Goal: Register for event/course

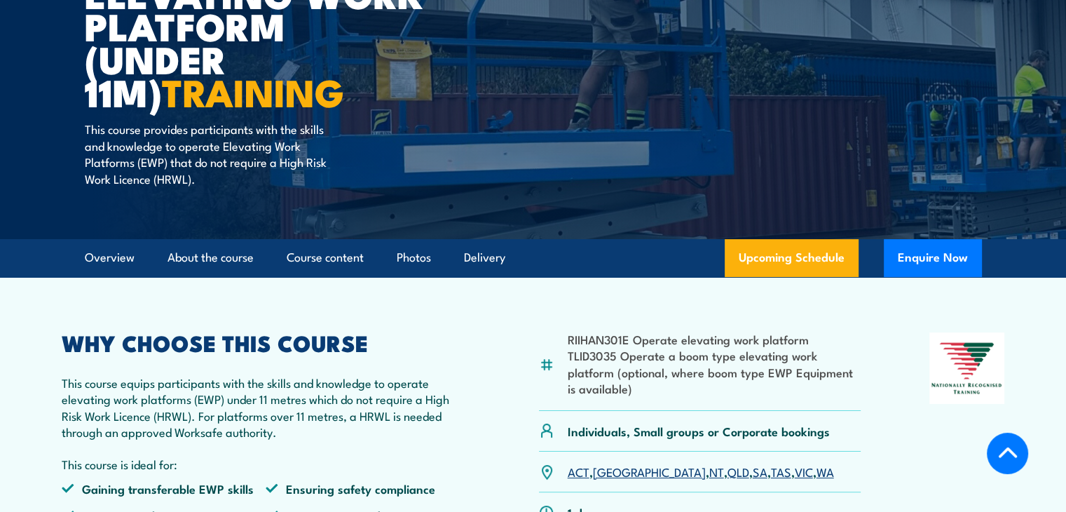
scroll to position [280, 0]
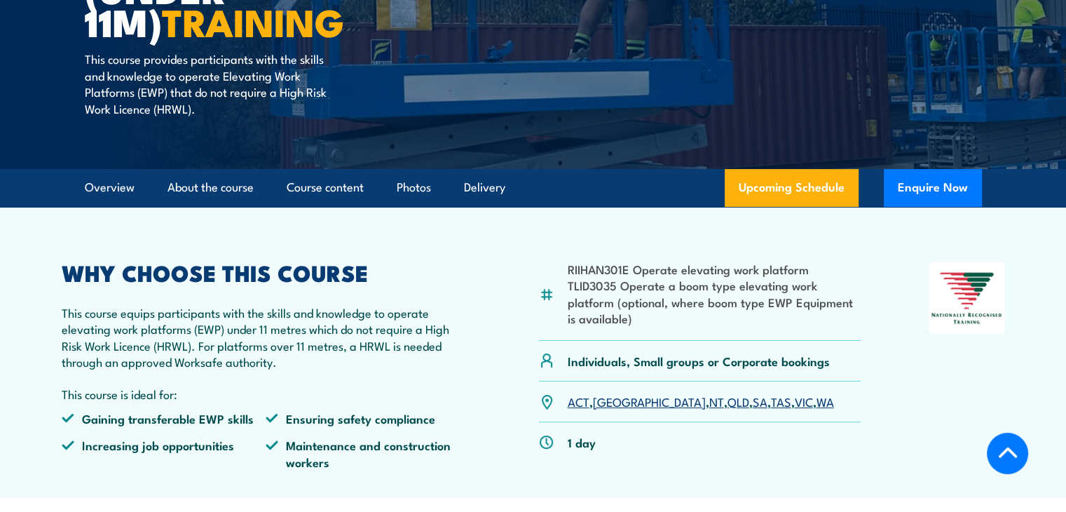
click at [753, 404] on link "SA" at bounding box center [760, 401] width 15 height 17
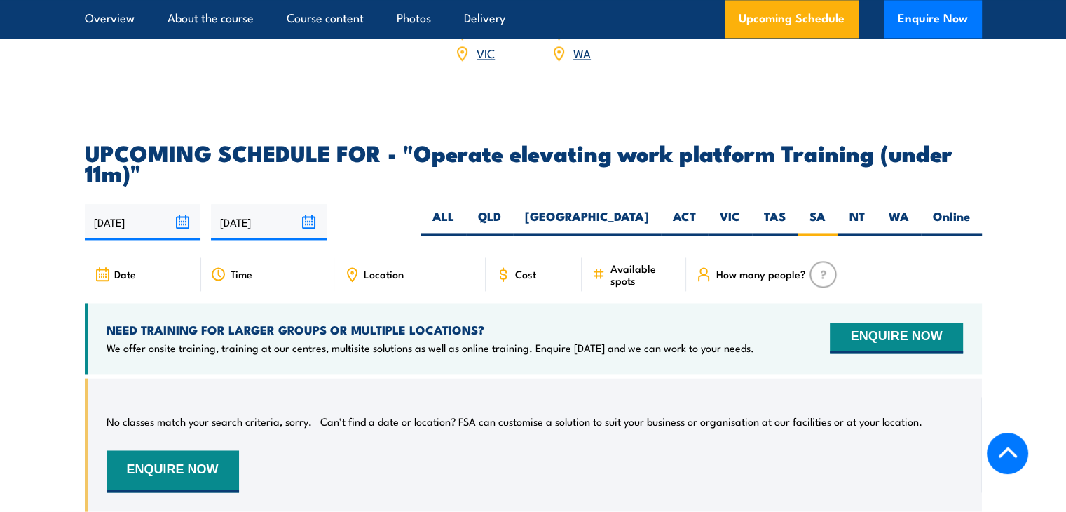
scroll to position [2109, 0]
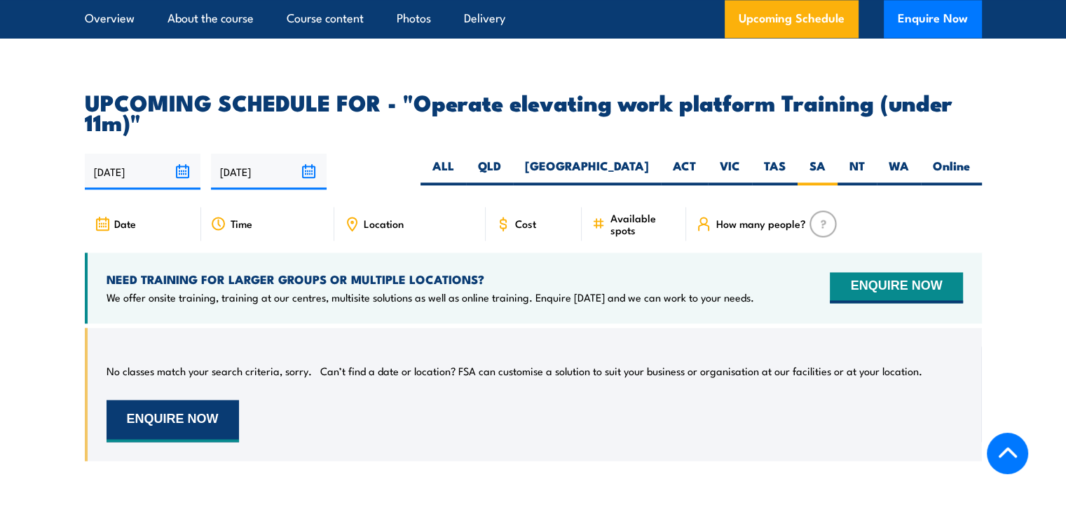
click at [182, 400] on button "ENQUIRE NOW" at bounding box center [173, 421] width 132 height 42
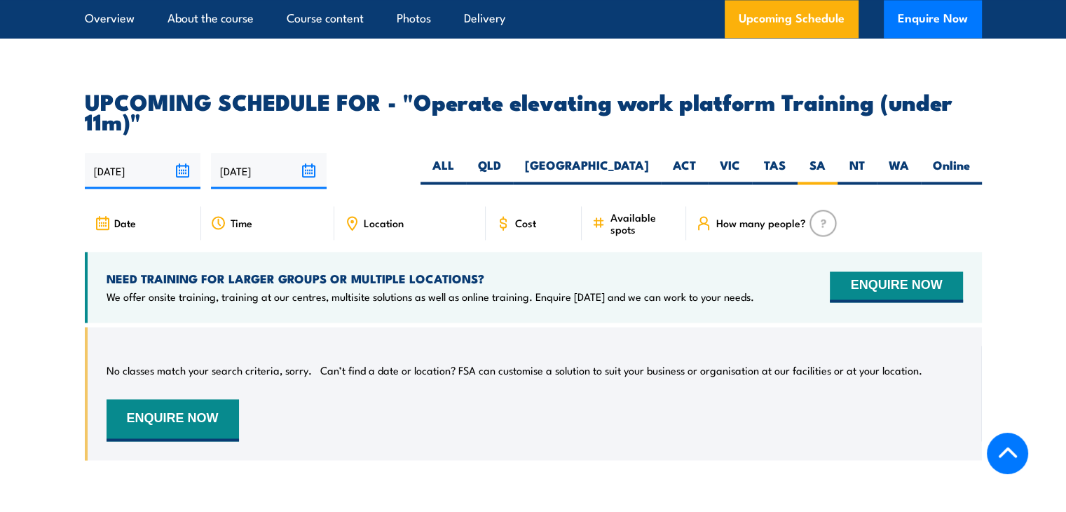
scroll to position [2109, 0]
click at [179, 154] on input "03/09/2025" at bounding box center [143, 172] width 116 height 36
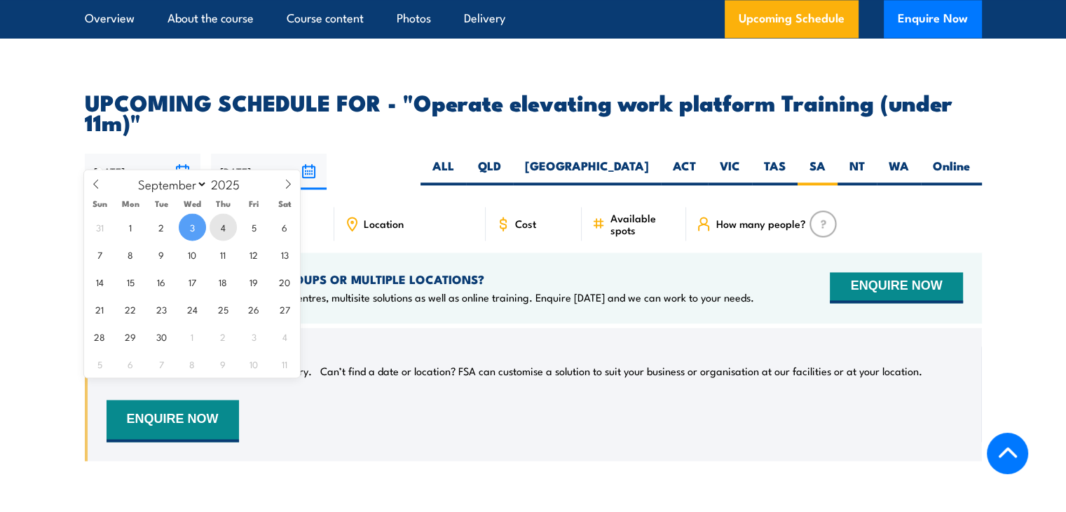
click at [225, 226] on span "4" at bounding box center [223, 226] width 27 height 27
type input "04/09/2025"
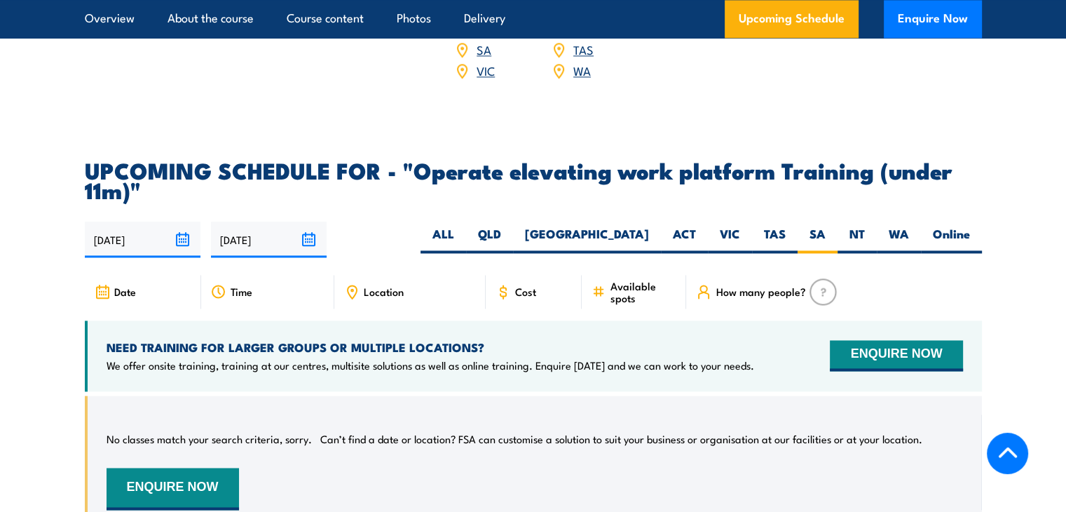
scroll to position [2039, 0]
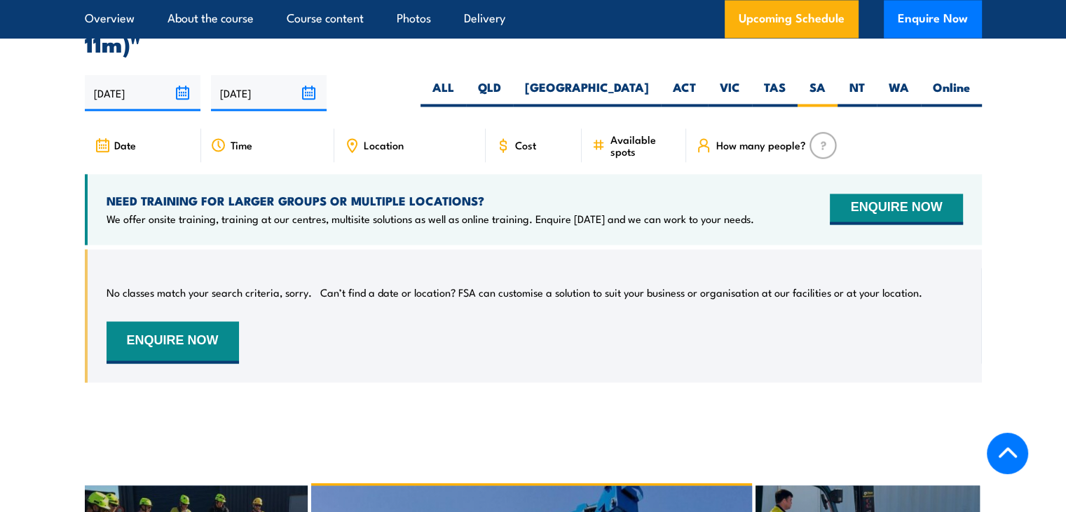
scroll to position [2179, 0]
